Goal: Check status: Check status

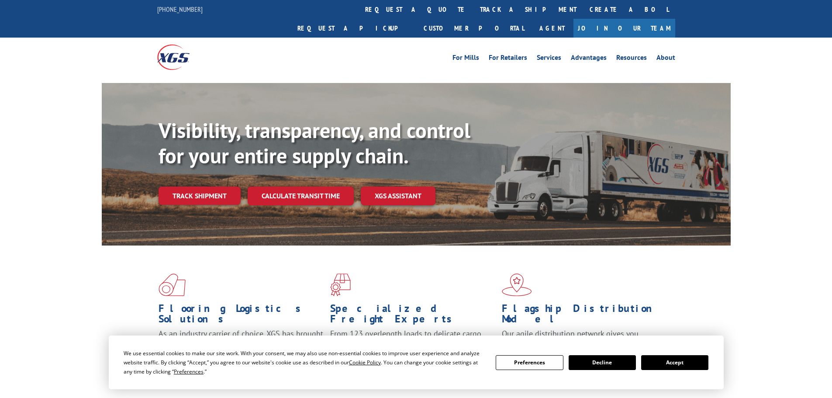
click at [666, 364] on button "Accept" at bounding box center [674, 362] width 67 height 15
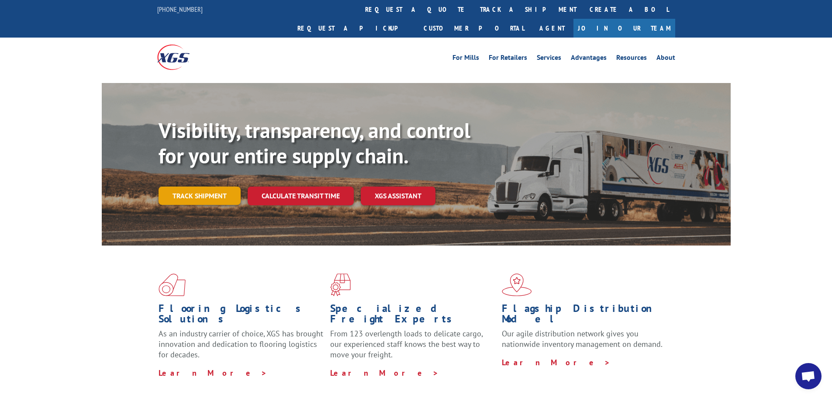
click at [221, 186] on link "Track shipment" at bounding box center [200, 195] width 82 height 18
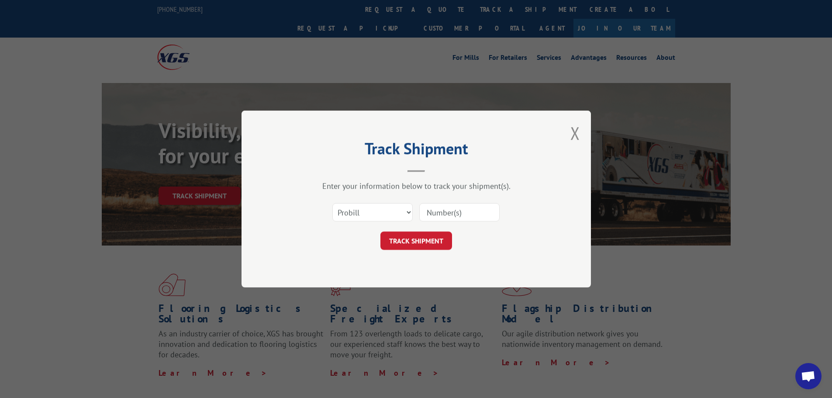
click at [380, 198] on div "Select category... Probill BOL PO" at bounding box center [416, 212] width 262 height 29
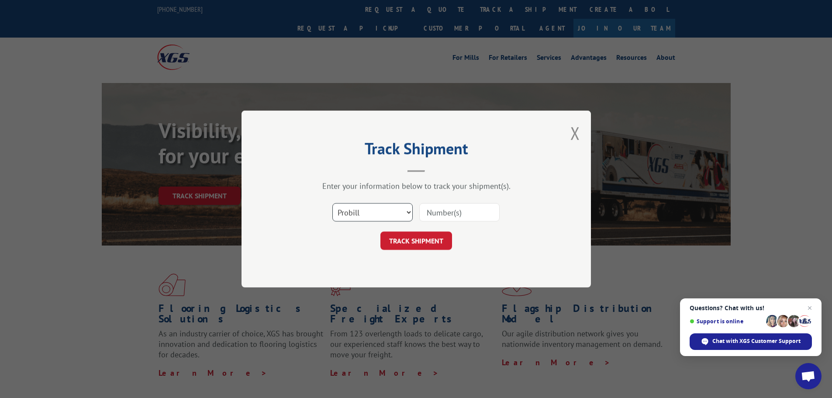
click at [374, 212] on select "Select category... Probill BOL PO" at bounding box center [372, 212] width 80 height 18
select select "bol"
click at [332, 203] on select "Select category... Probill BOL PO" at bounding box center [372, 212] width 80 height 18
paste input "6013792"
type input "6013792"
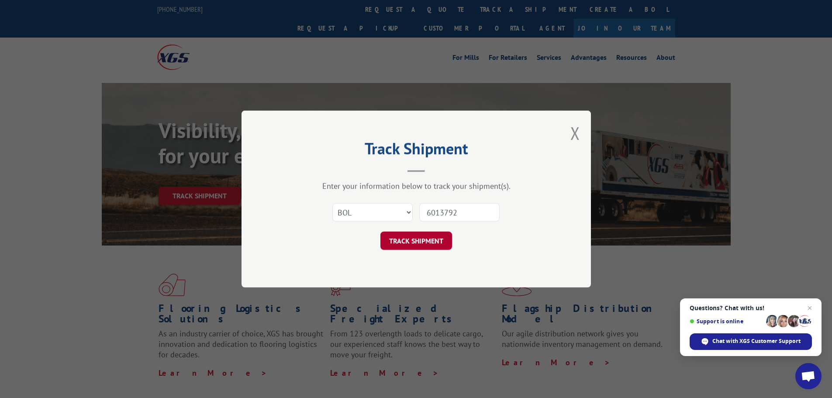
click at [412, 242] on button "TRACK SHIPMENT" at bounding box center [416, 240] width 72 height 18
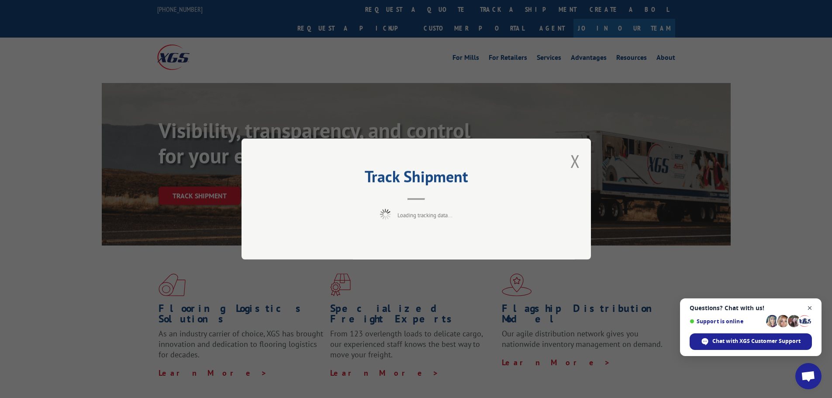
click at [809, 306] on span "Open chat" at bounding box center [809, 308] width 11 height 11
